Goal: Task Accomplishment & Management: Manage account settings

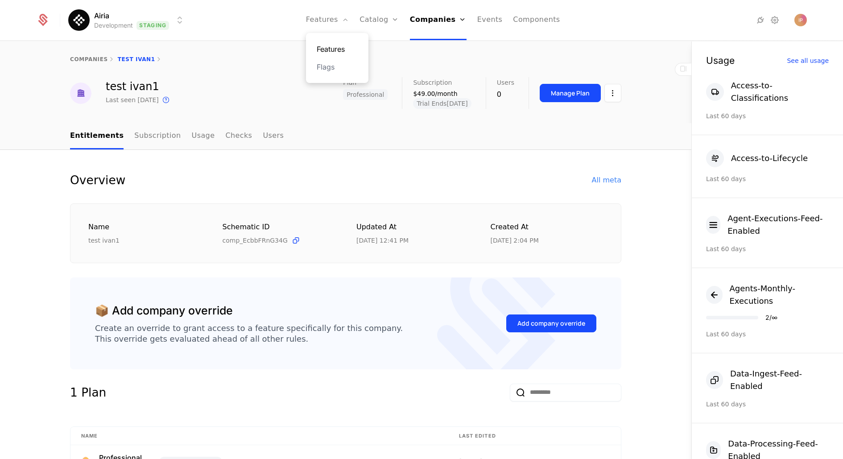
click at [335, 44] on link "Features" at bounding box center [337, 49] width 41 height 11
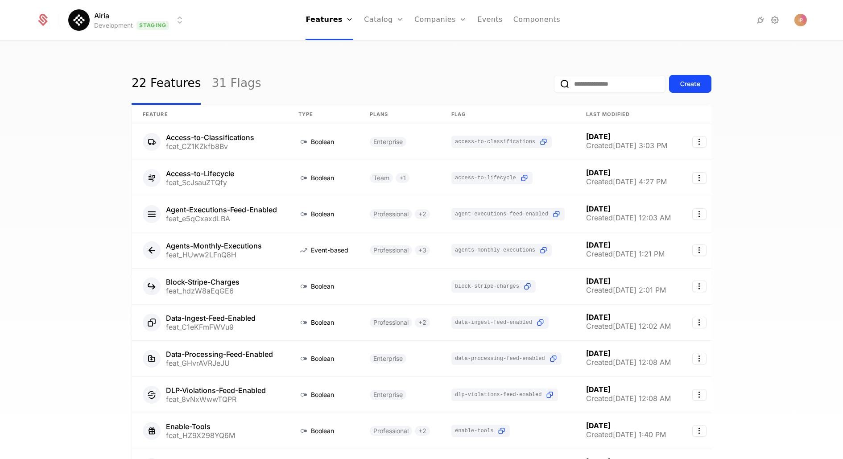
click at [594, 87] on input "email" at bounding box center [610, 84] width 112 height 18
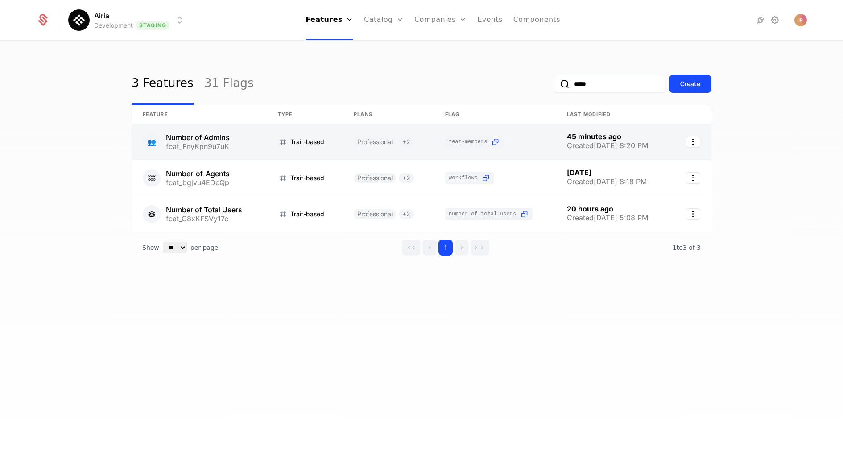
type input "*****"
click at [253, 144] on link at bounding box center [199, 142] width 135 height 36
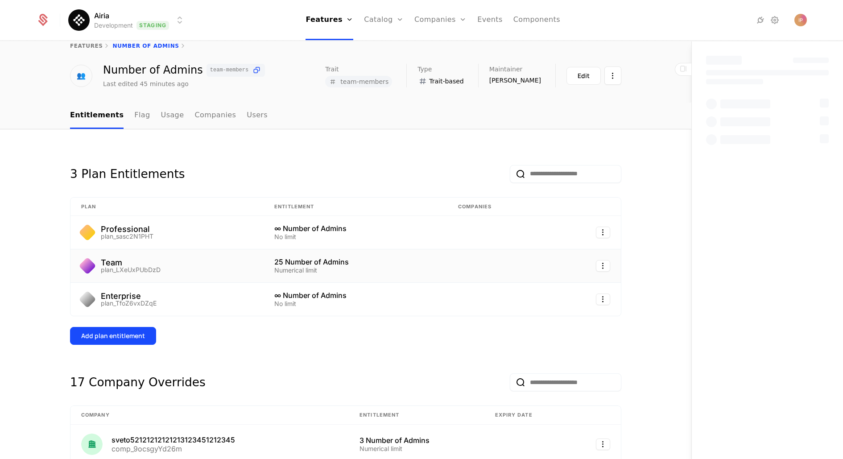
scroll to position [17, 0]
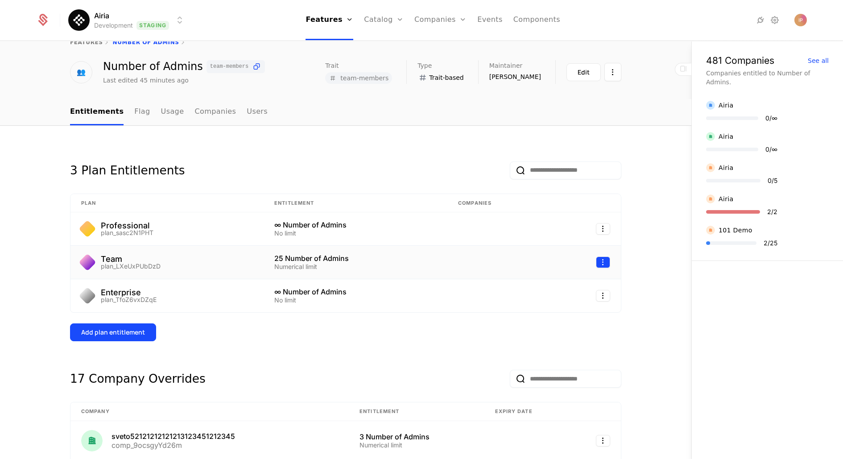
click at [599, 262] on html "Airia Development Staging Features Features Flags Catalog Plans Add Ons Credits…" at bounding box center [421, 229] width 843 height 459
click at [538, 302] on div "Edit" at bounding box center [536, 303] width 16 height 12
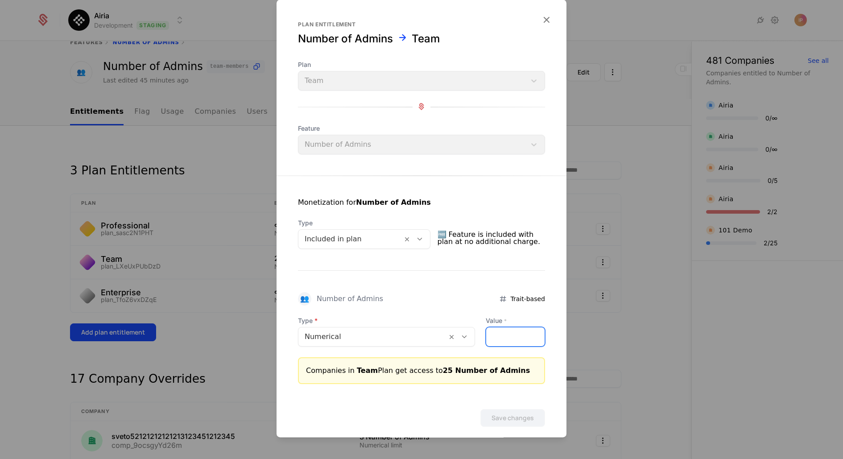
drag, startPoint x: 494, startPoint y: 338, endPoint x: 468, endPoint y: 338, distance: 25.9
click at [468, 338] on div "Type Numerical Value * **" at bounding box center [421, 331] width 247 height 30
type input "**"
click at [510, 419] on button "Save changes" at bounding box center [512, 418] width 65 height 18
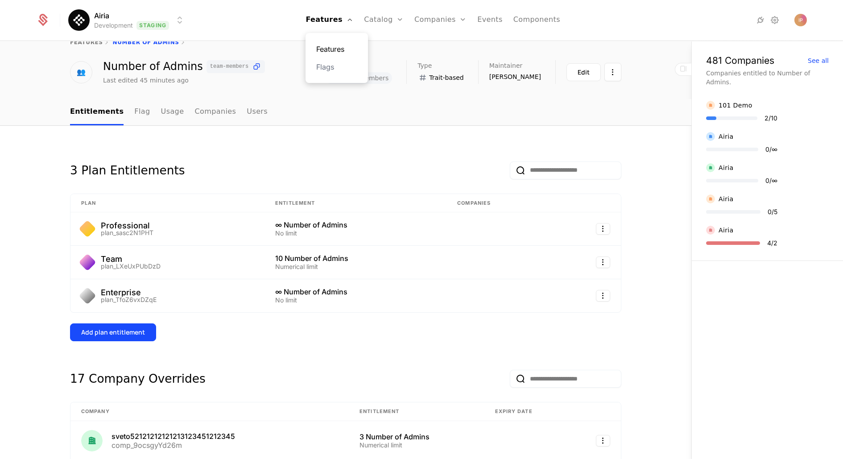
click at [337, 49] on link "Features" at bounding box center [336, 49] width 41 height 11
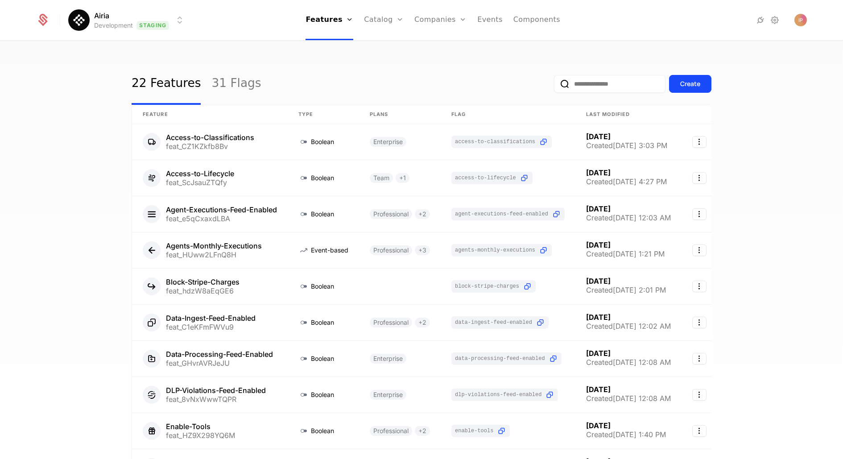
click at [577, 82] on input "email" at bounding box center [610, 84] width 112 height 18
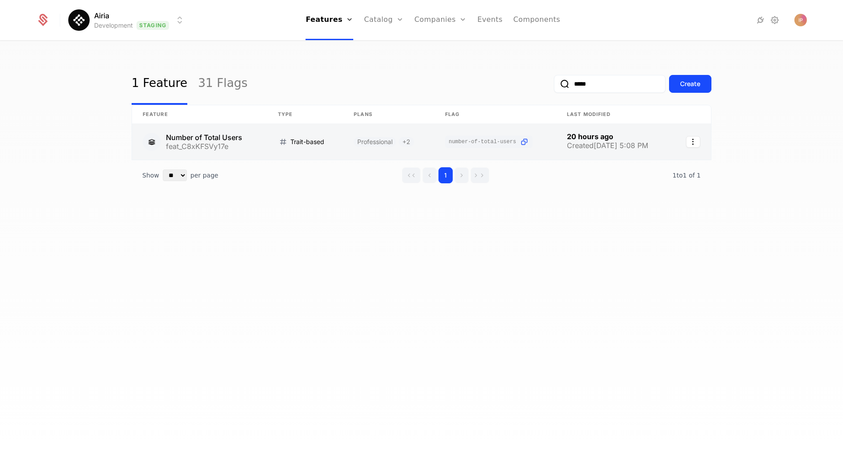
type input "*****"
click at [207, 140] on link at bounding box center [199, 142] width 135 height 36
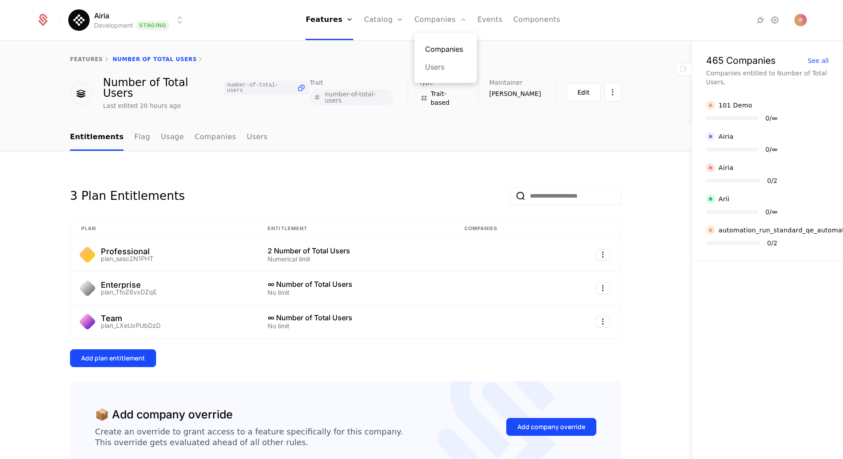
click at [444, 46] on link "Companies" at bounding box center [445, 49] width 41 height 11
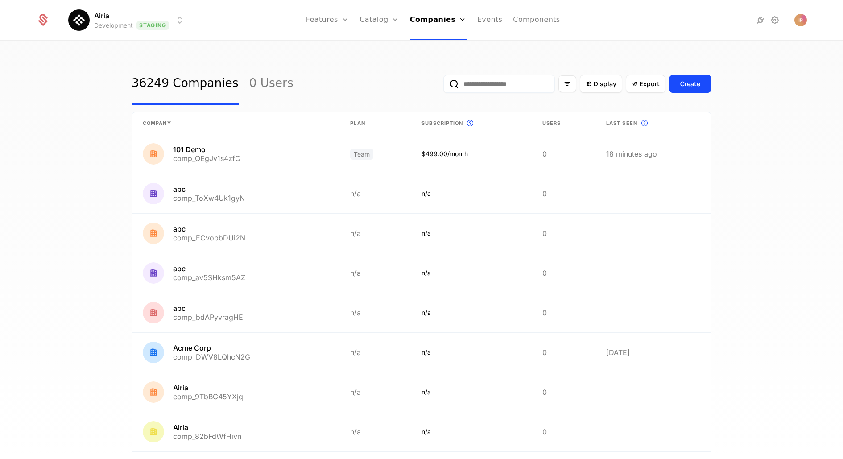
click at [483, 84] on input "email" at bounding box center [499, 84] width 112 height 18
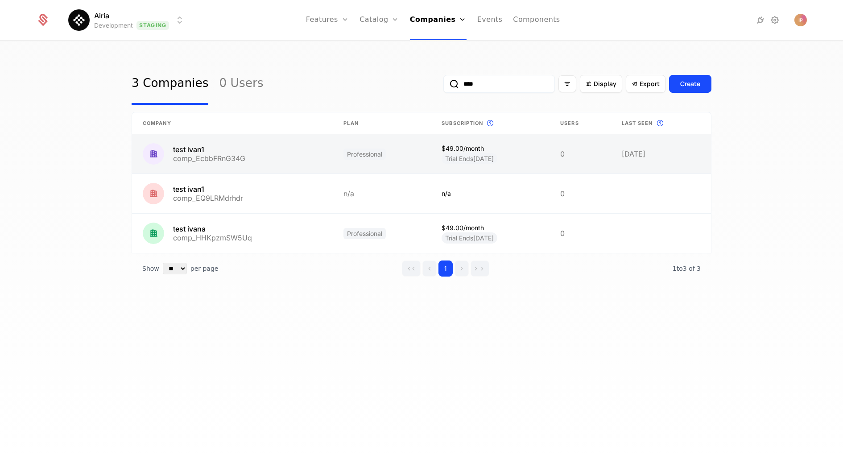
type input "****"
click at [243, 154] on link at bounding box center [232, 153] width 201 height 39
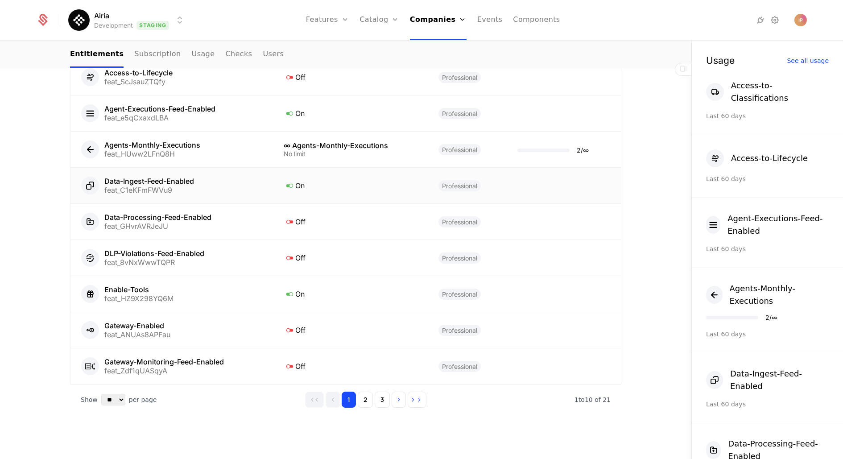
scroll to position [534, 0]
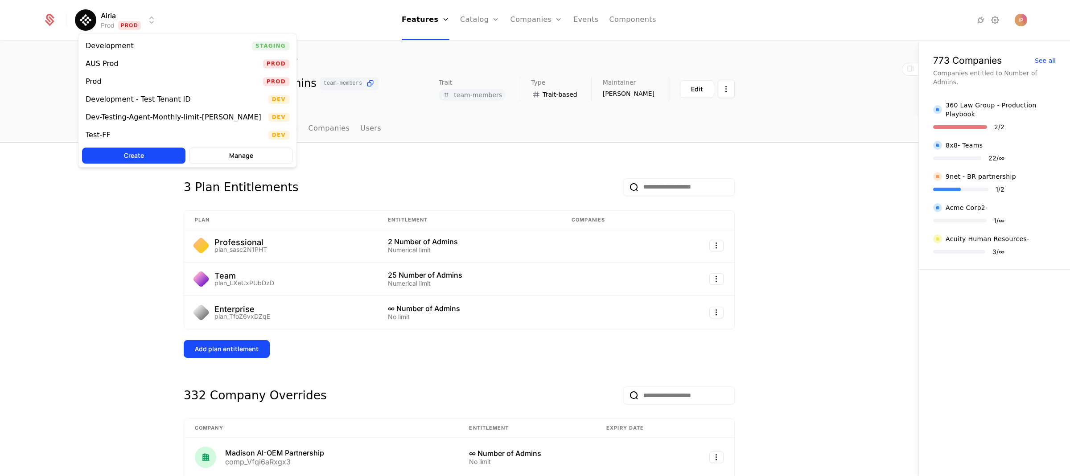
click at [134, 21] on html "Airia Prod Prod Features Features Flags Catalog Plans Add Ons Credits Configura…" at bounding box center [535, 238] width 1070 height 476
click at [129, 48] on div "Development" at bounding box center [110, 45] width 48 height 7
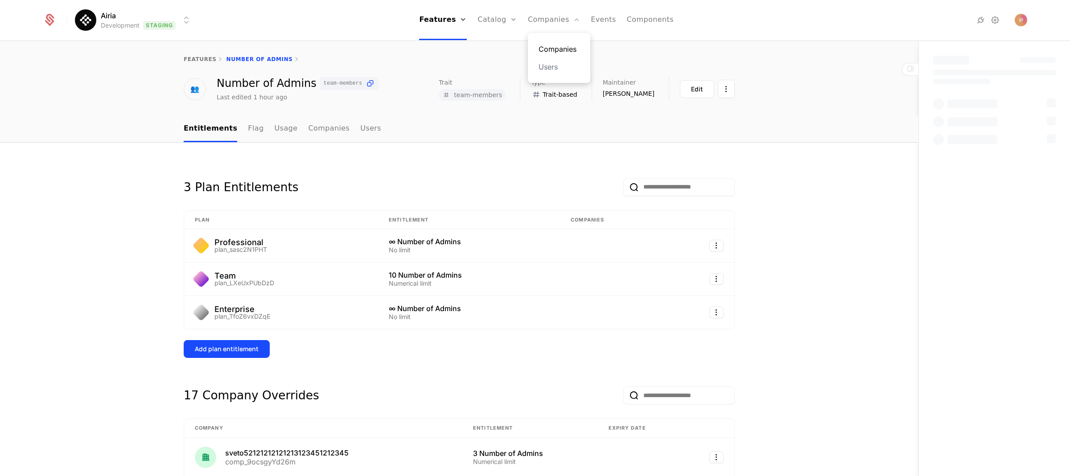
click at [552, 48] on link "Companies" at bounding box center [559, 49] width 41 height 11
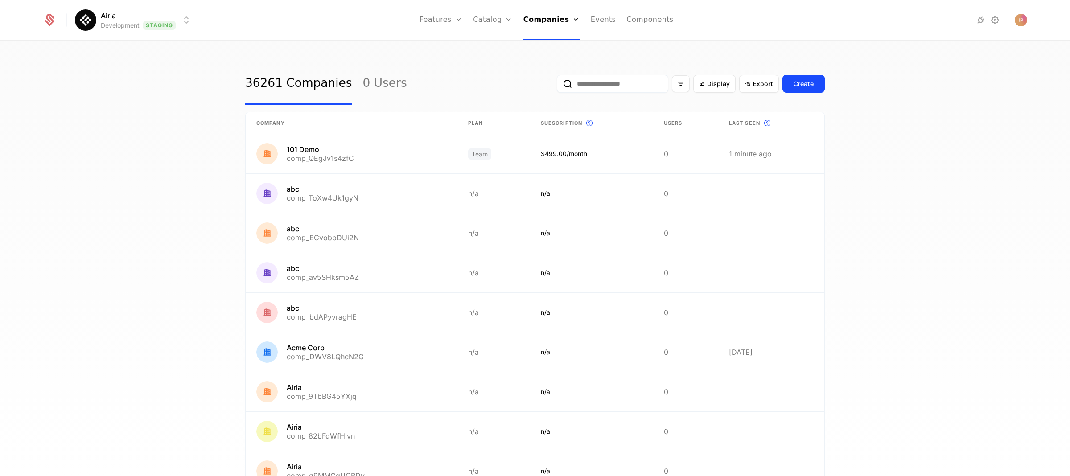
click at [589, 87] on input "email" at bounding box center [613, 84] width 112 height 18
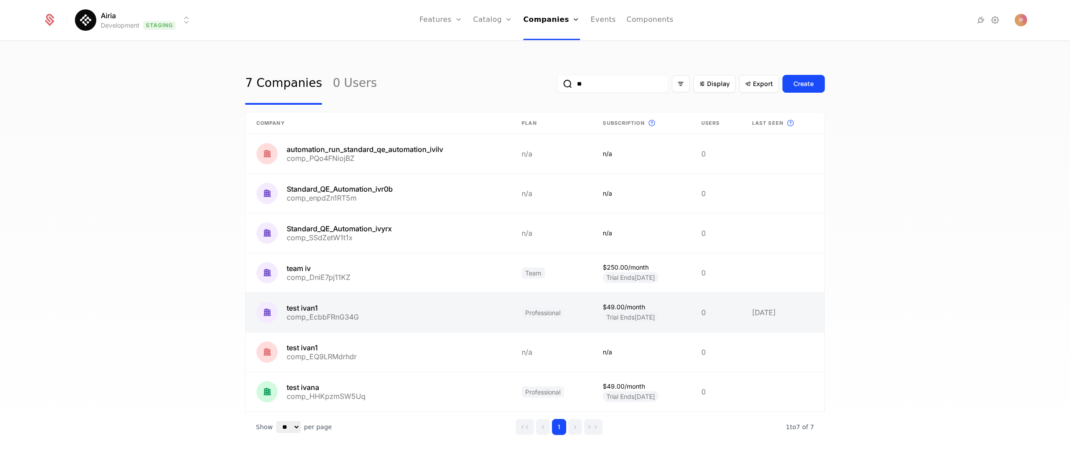
type input "**"
click at [373, 316] on link at bounding box center [378, 312] width 265 height 39
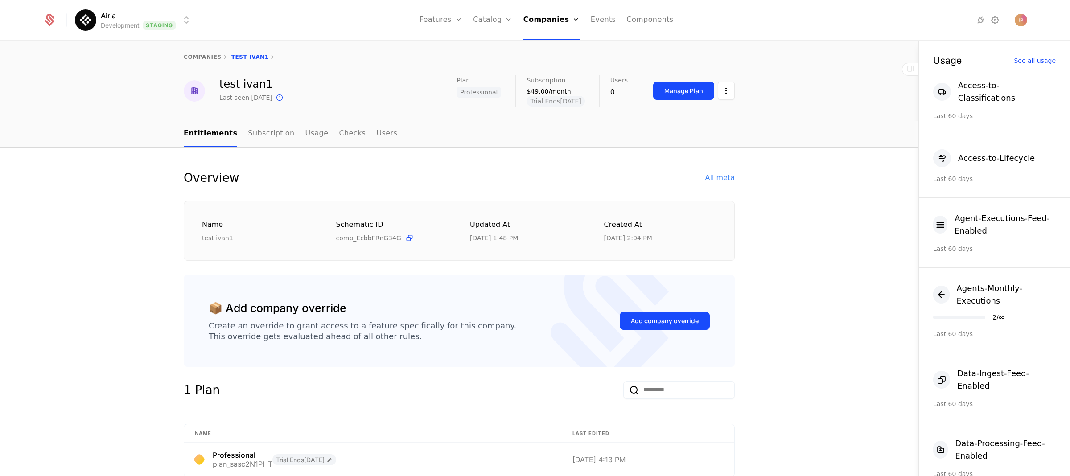
scroll to position [522, 0]
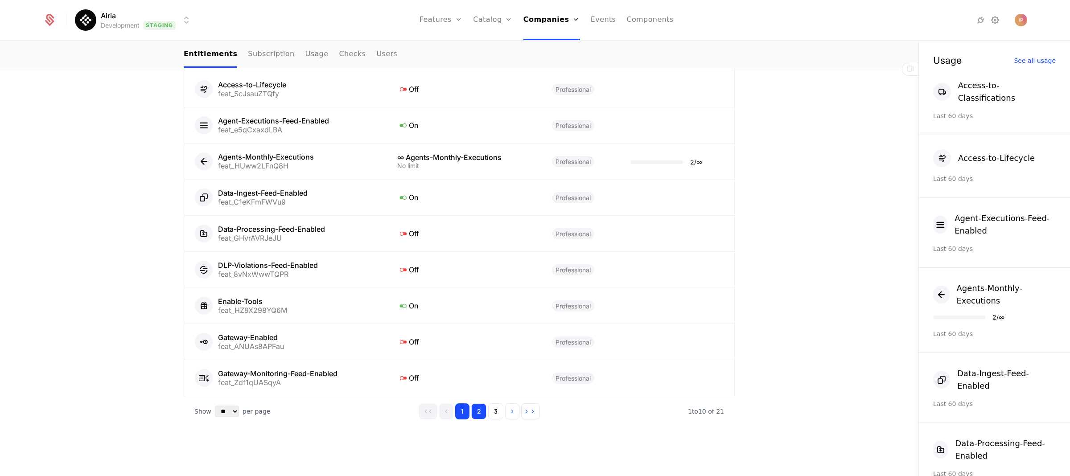
click at [479, 413] on button "2" at bounding box center [478, 412] width 15 height 16
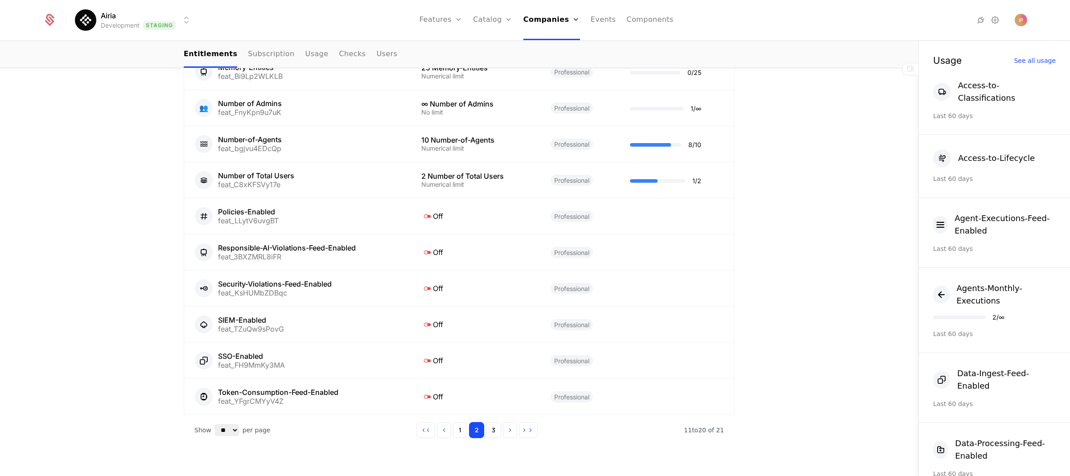
scroll to position [425, 0]
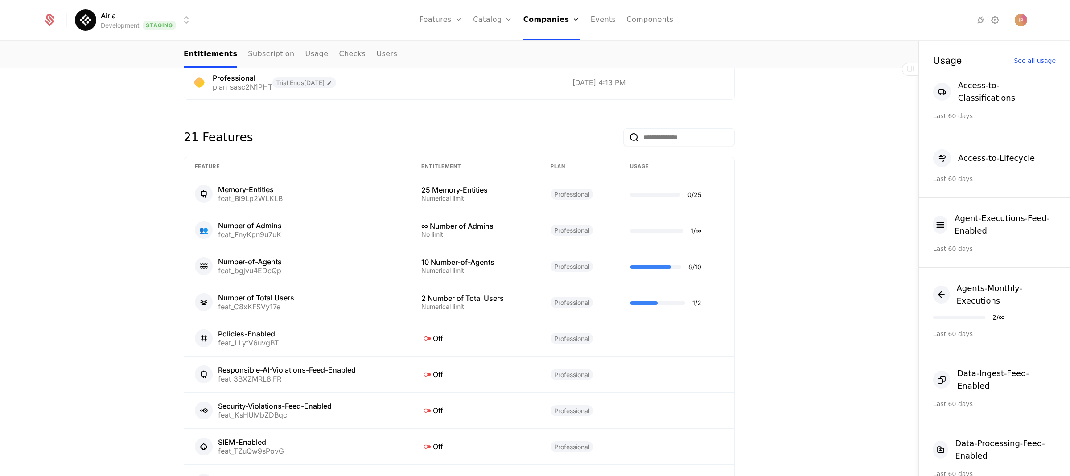
scroll to position [453, 0]
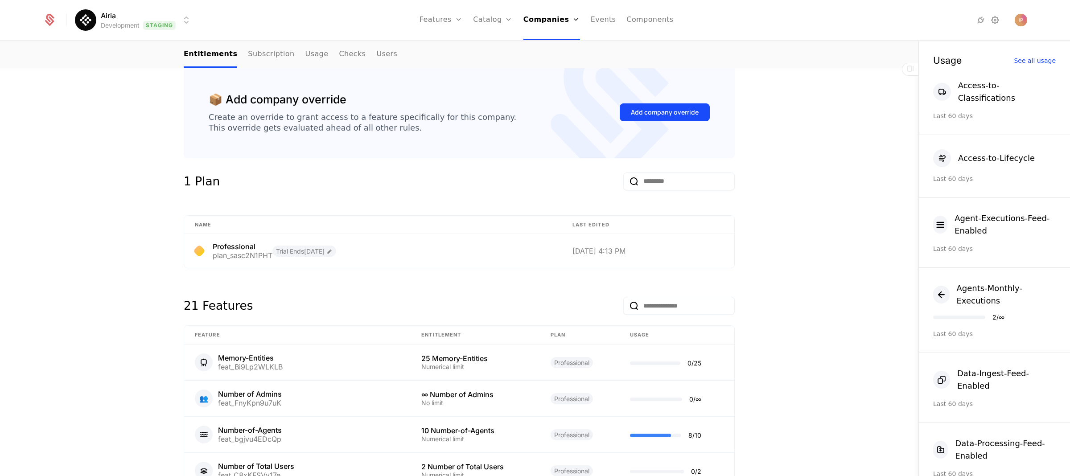
scroll to position [387, 0]
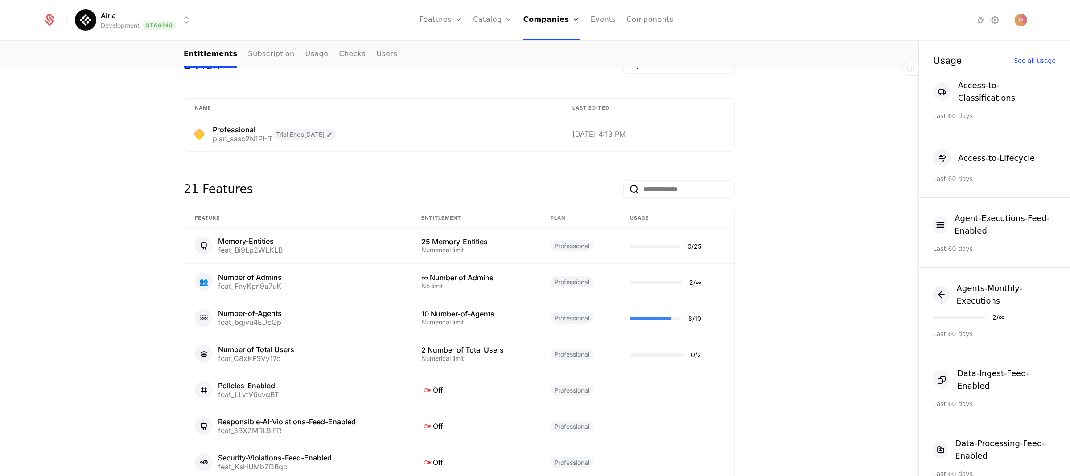
scroll to position [377, 0]
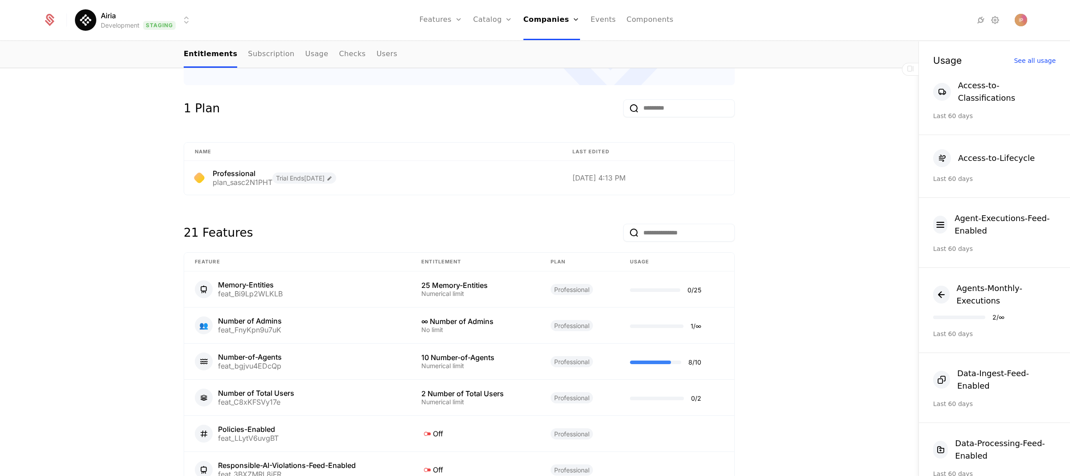
scroll to position [353, 0]
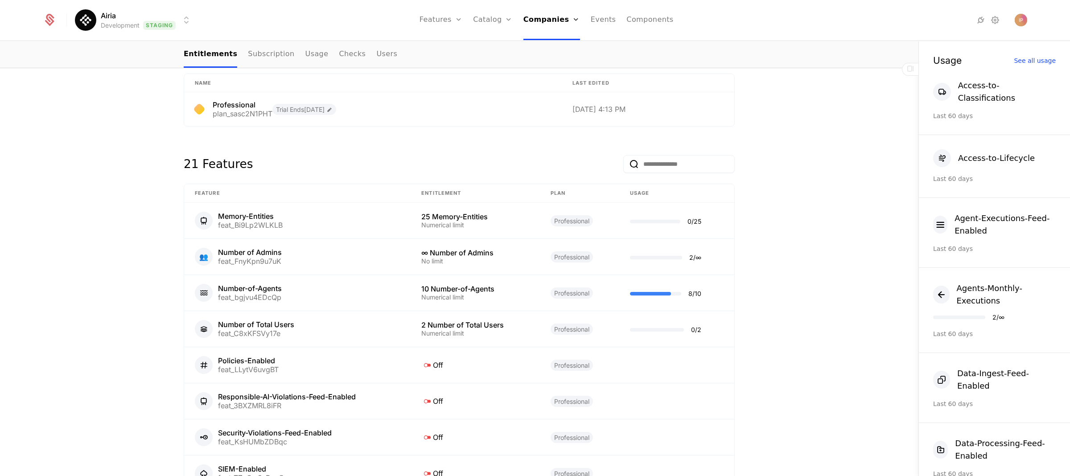
scroll to position [361, 0]
